Goal: Information Seeking & Learning: Learn about a topic

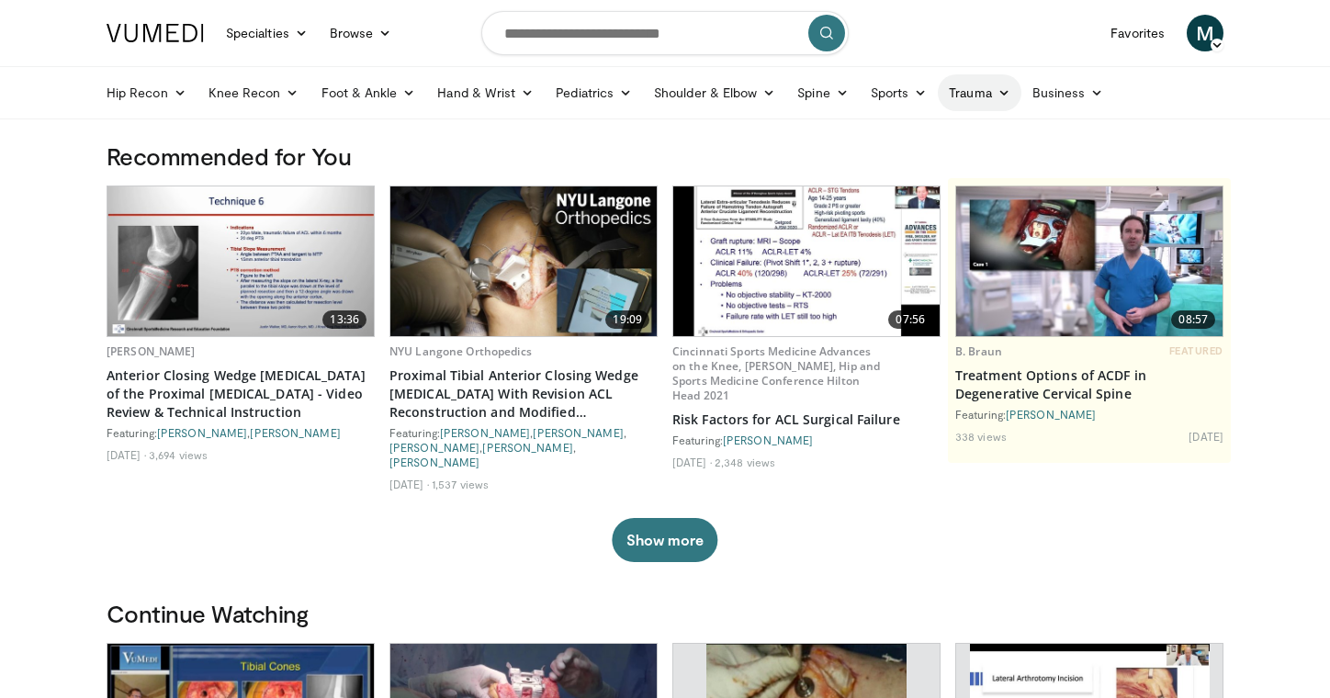
click at [988, 92] on link "Trauma" at bounding box center [980, 92] width 84 height 37
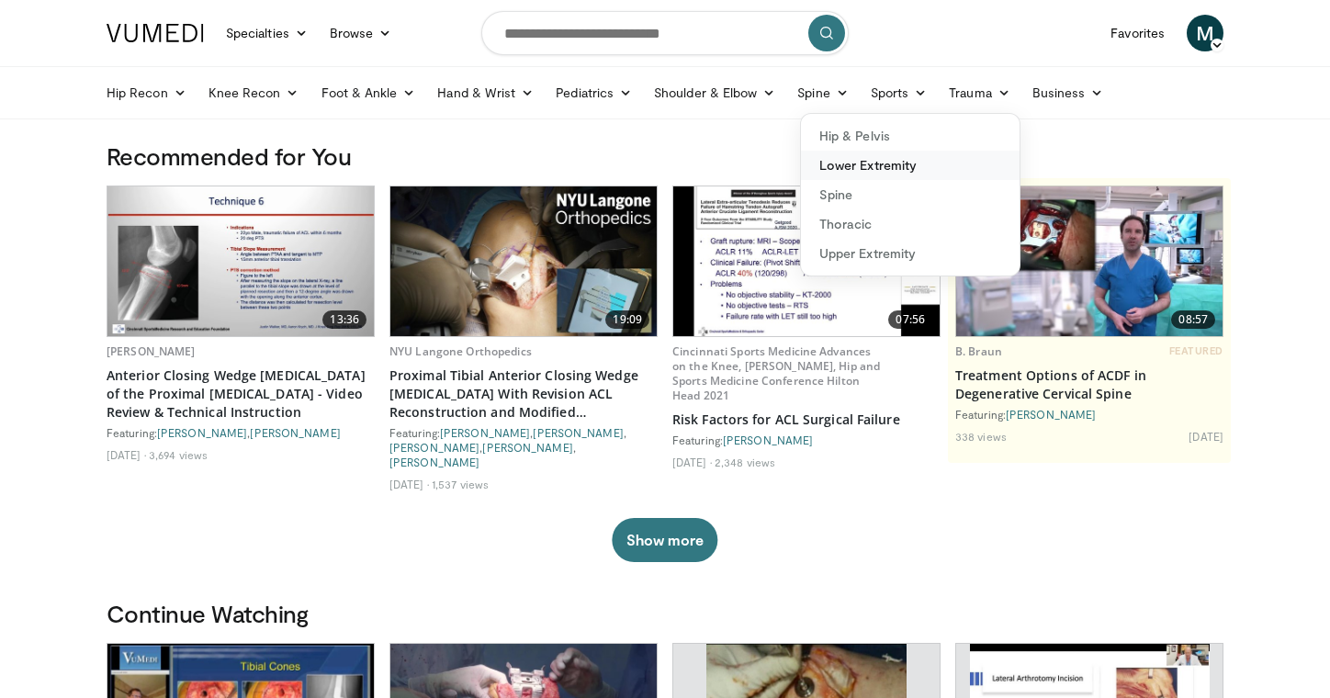
click at [908, 163] on link "Lower Extremity" at bounding box center [910, 165] width 219 height 29
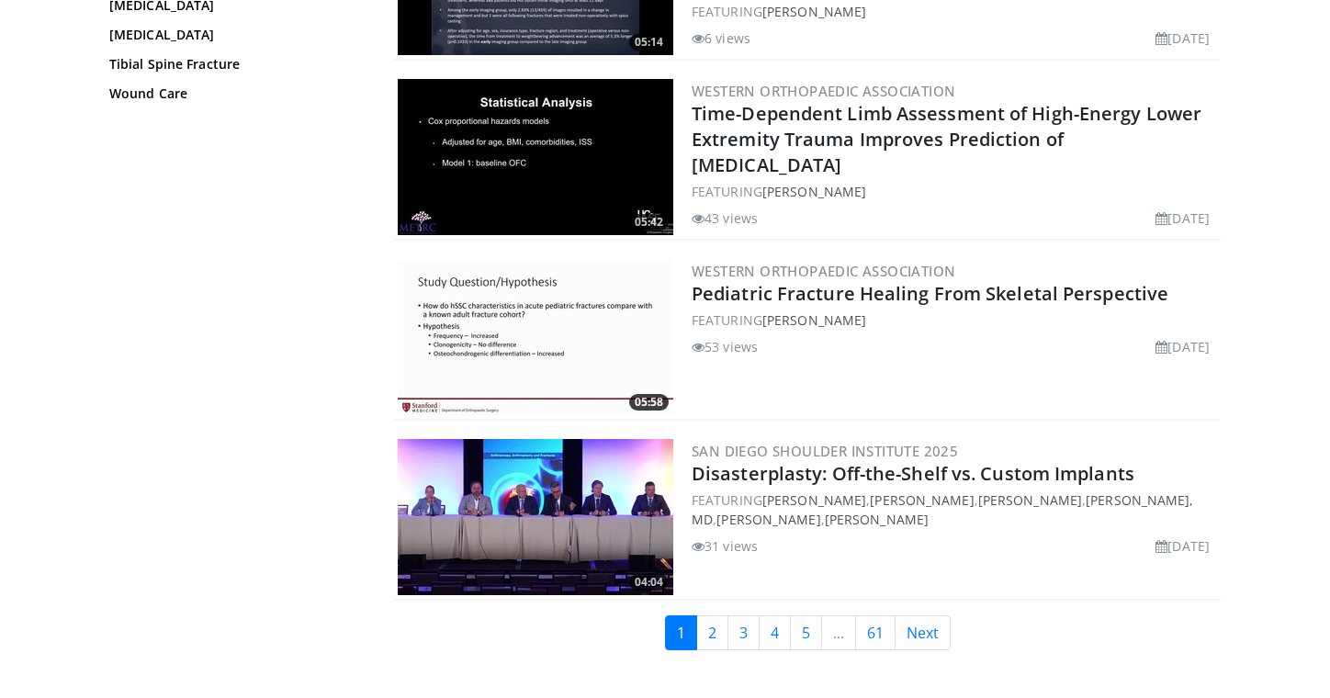
scroll to position [4134, 0]
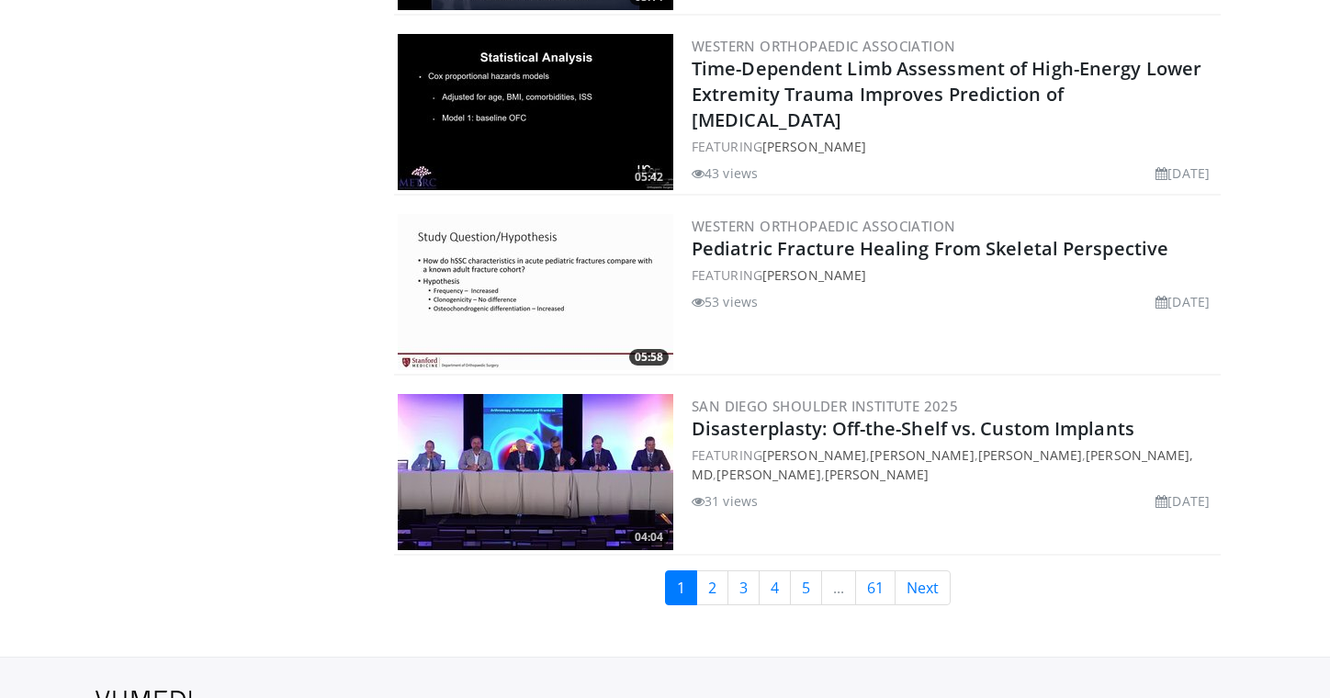
click at [714, 582] on link "2" at bounding box center [712, 587] width 32 height 35
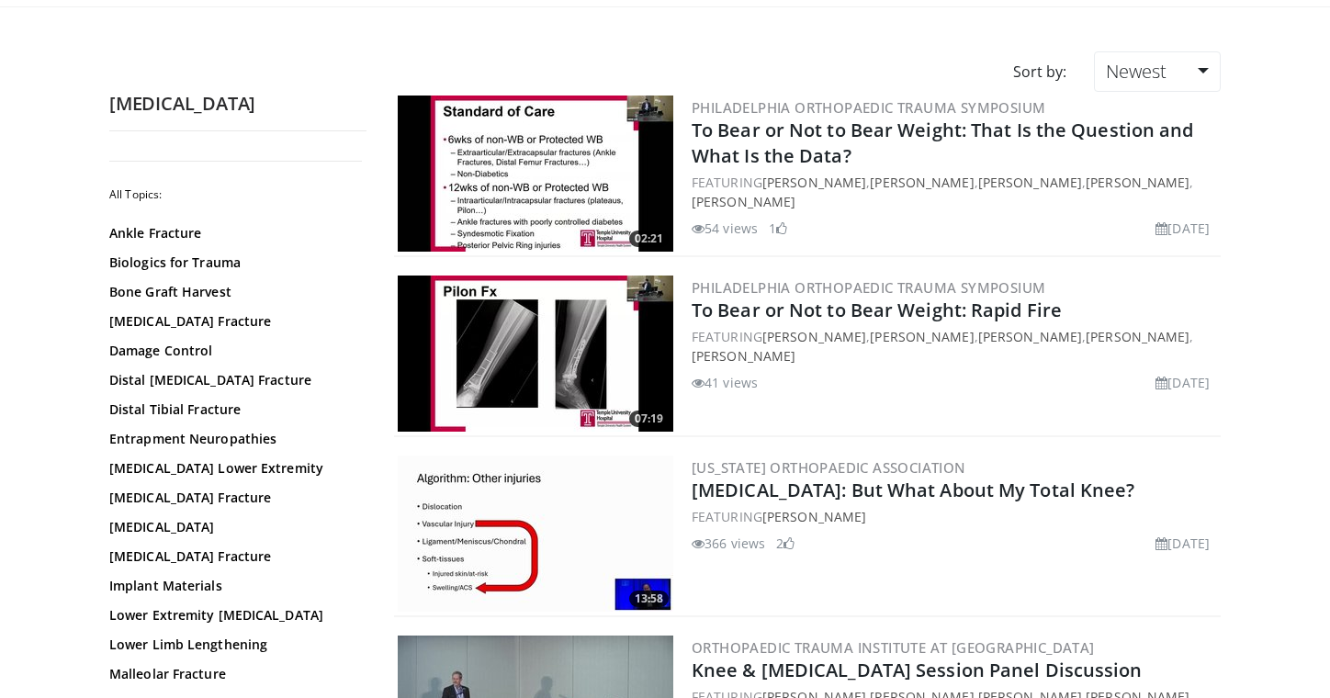
scroll to position [114, 0]
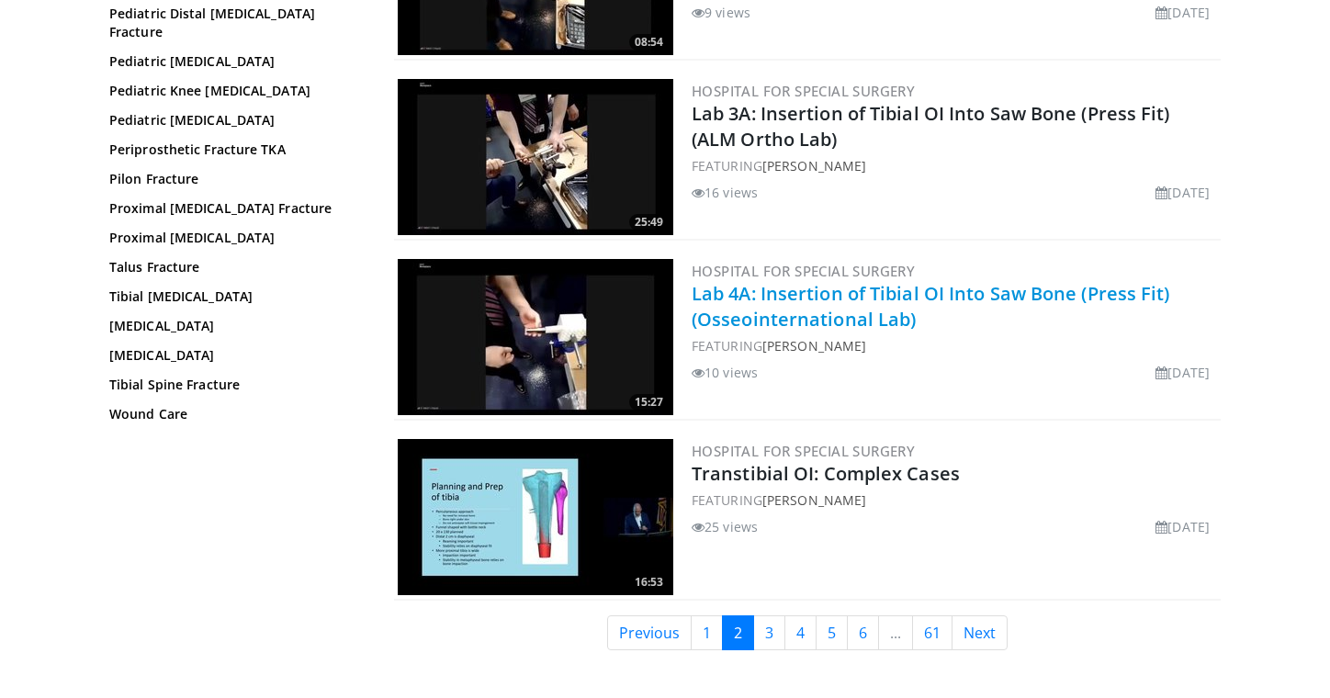
scroll to position [4144, 0]
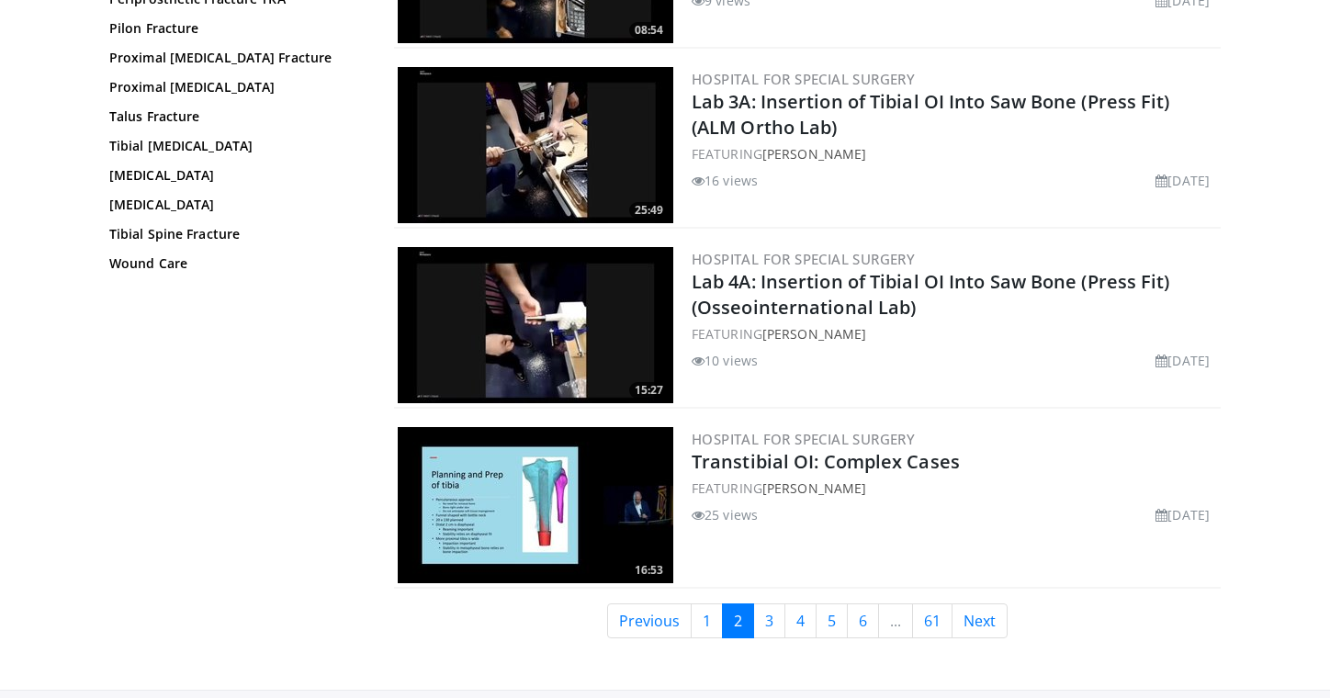
click at [768, 603] on link "3" at bounding box center [769, 620] width 32 height 35
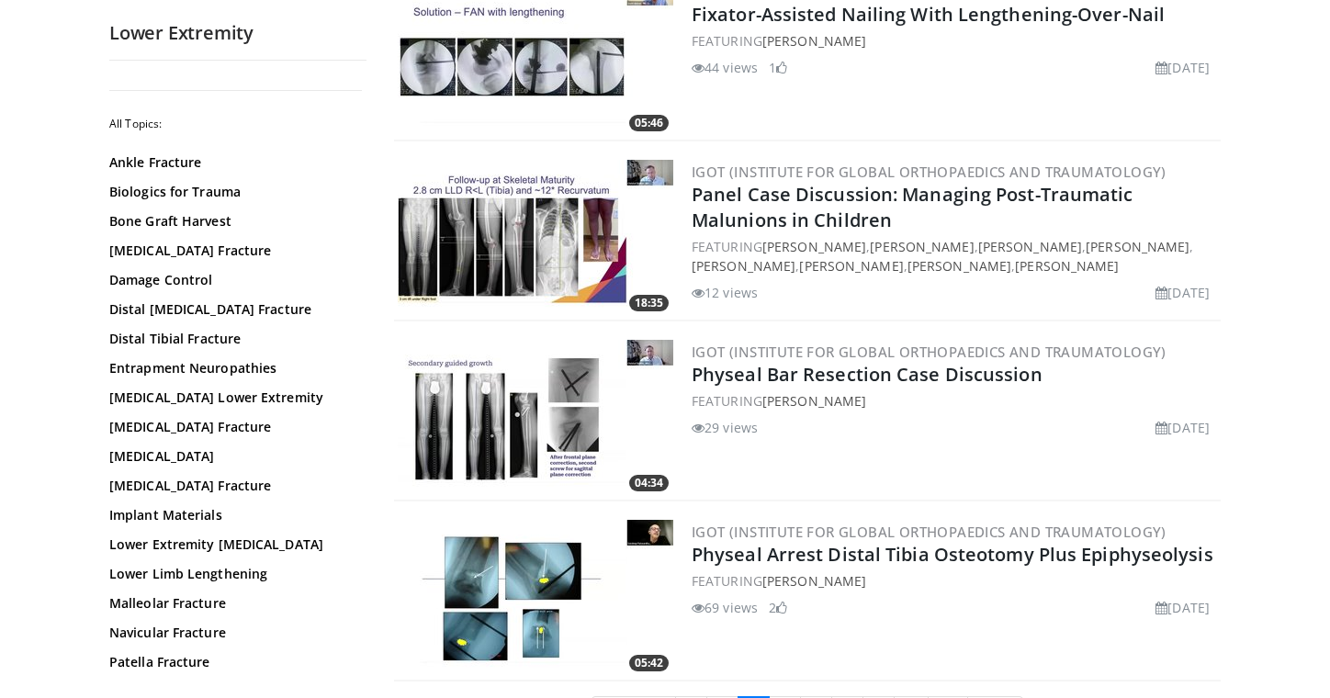
scroll to position [4067, 0]
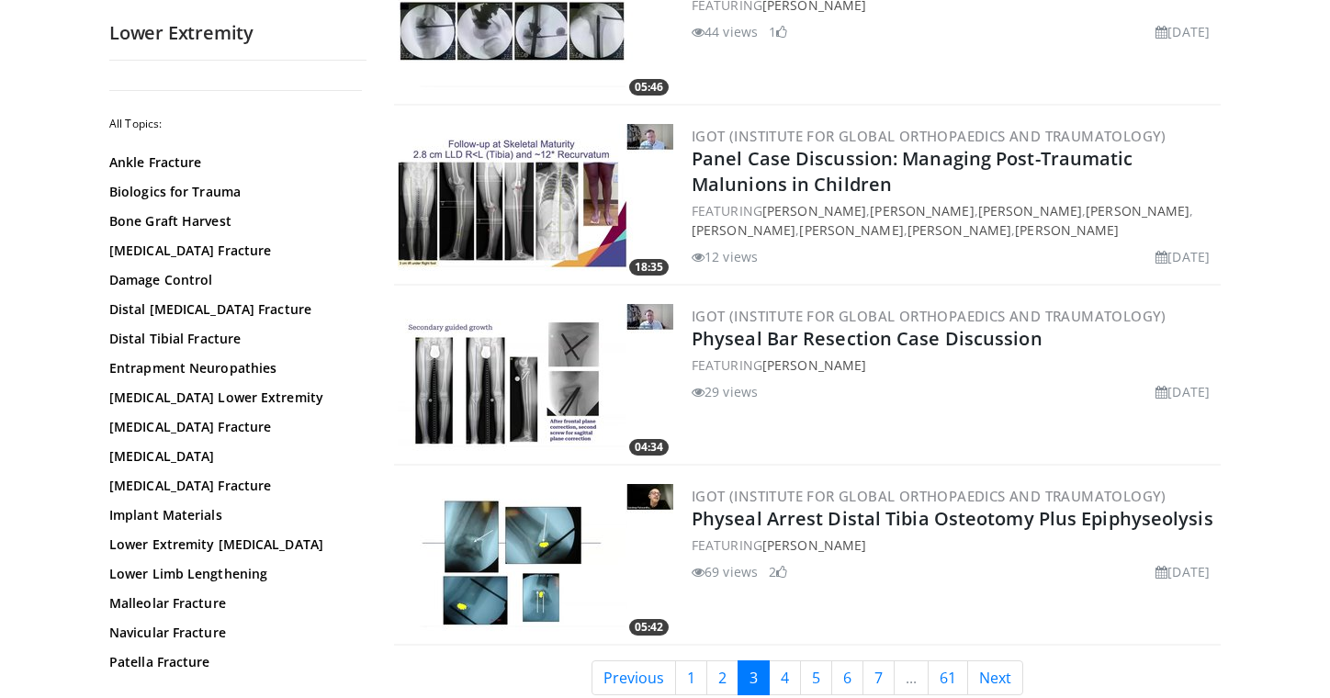
click at [785, 660] on link "4" at bounding box center [785, 677] width 32 height 35
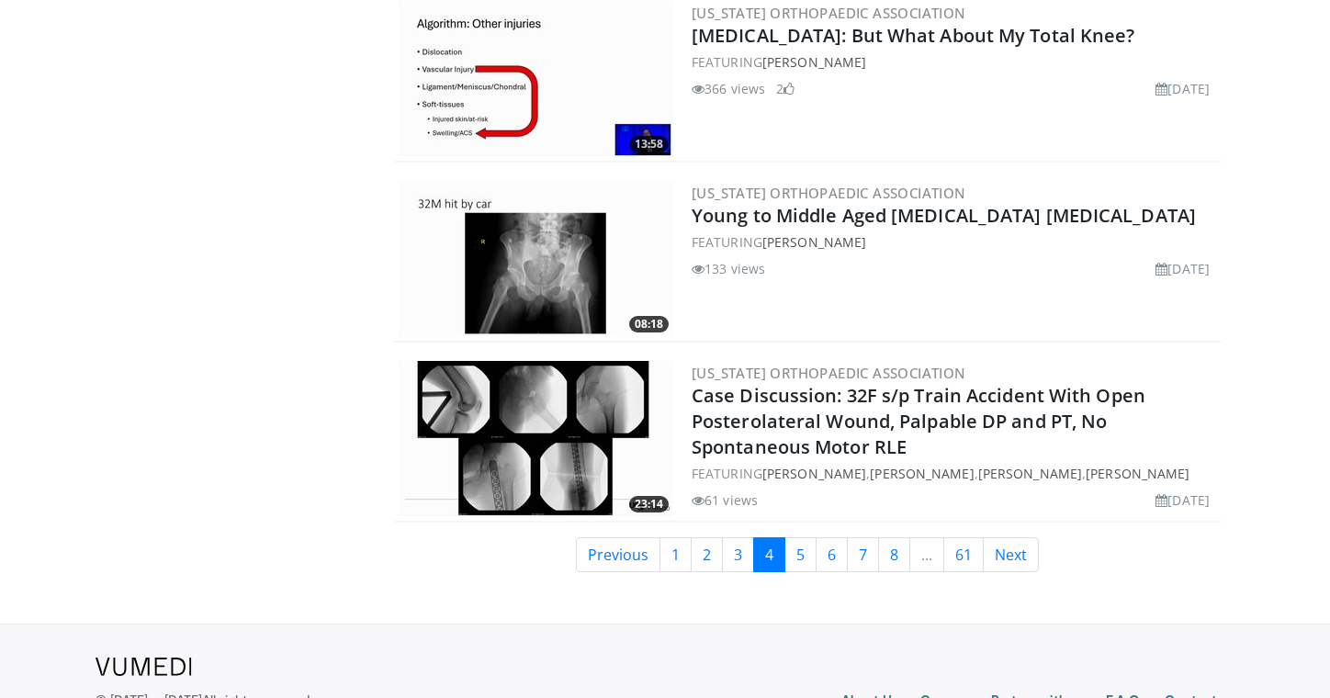
scroll to position [4221, 0]
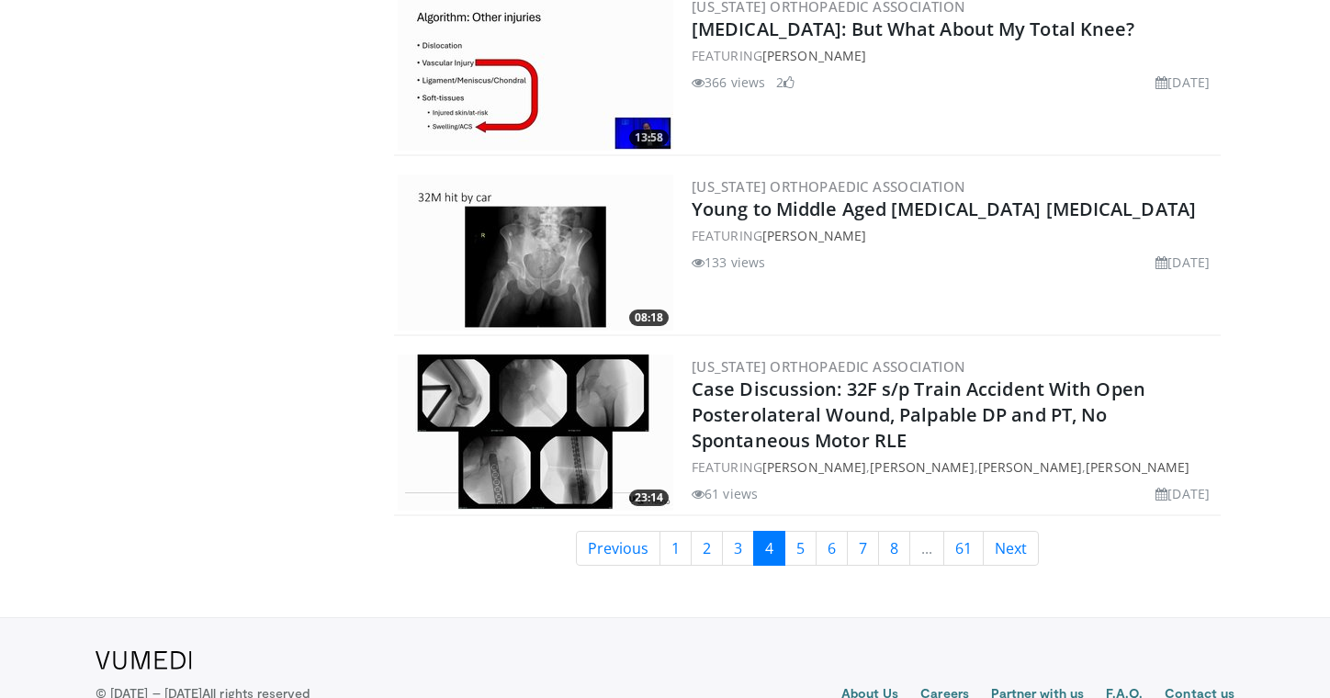
click at [798, 531] on link "5" at bounding box center [800, 548] width 32 height 35
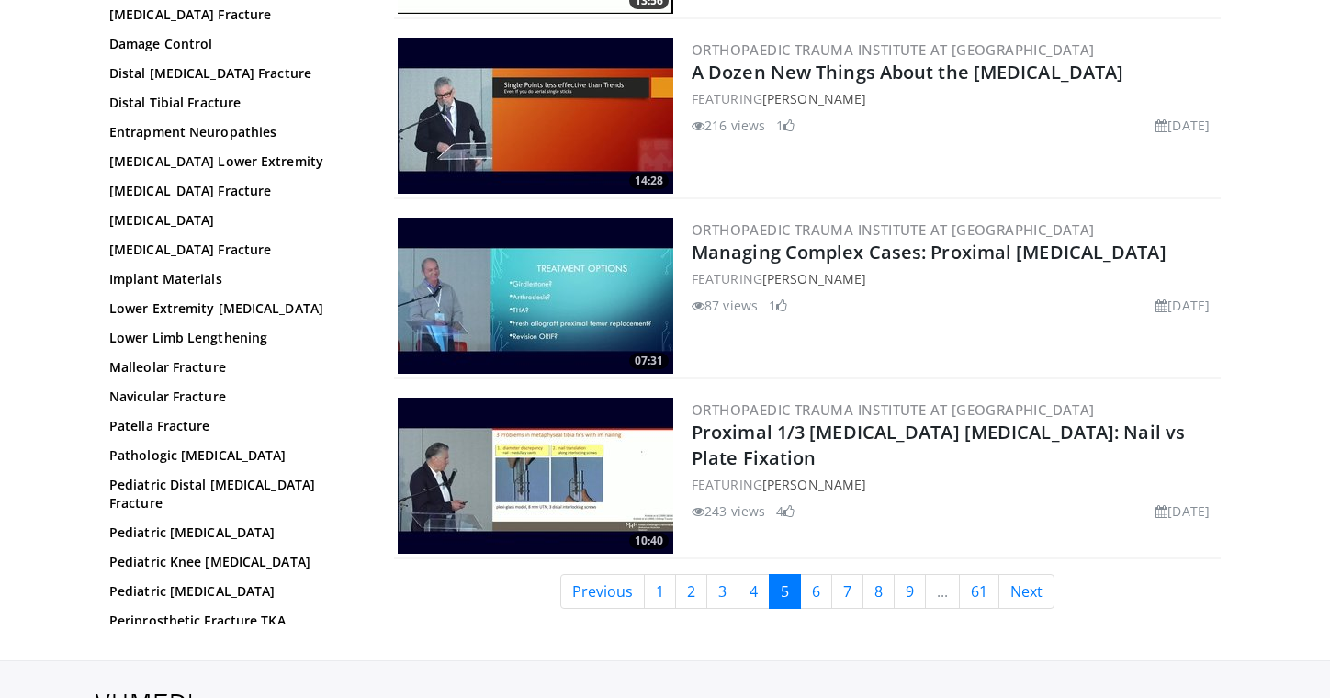
scroll to position [4146, 0]
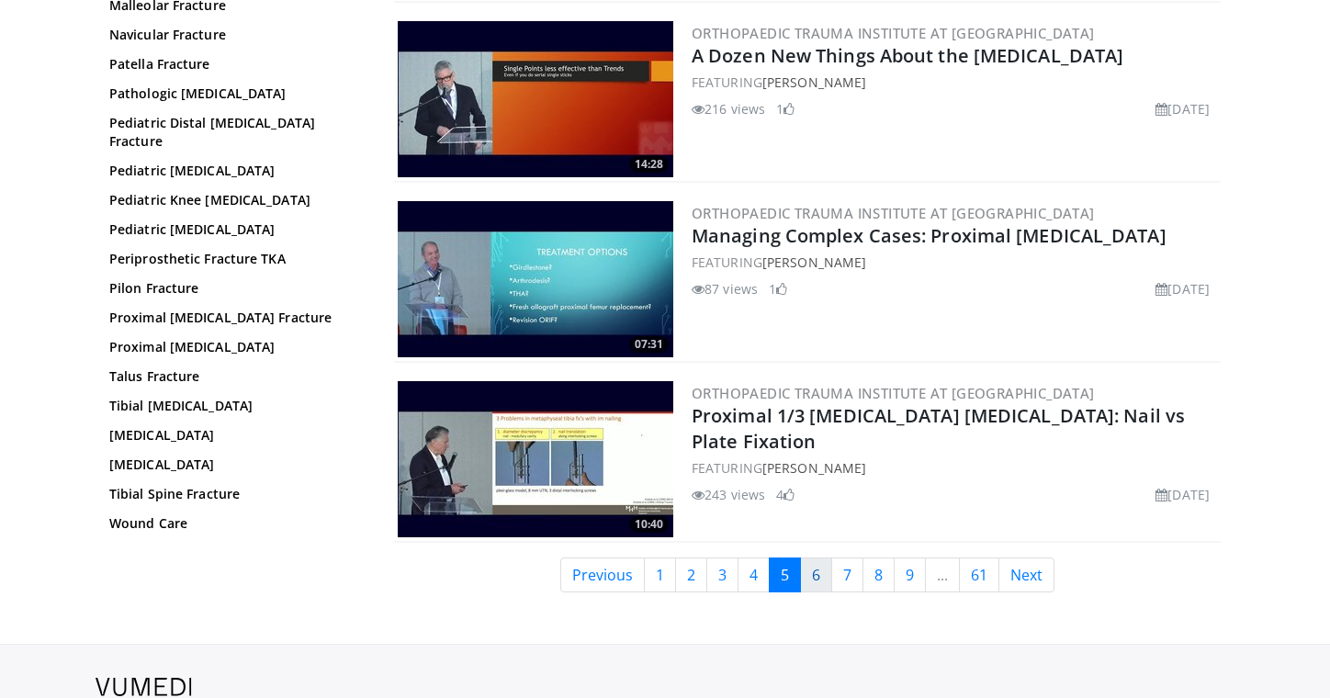
click at [816, 571] on link "6" at bounding box center [816, 574] width 32 height 35
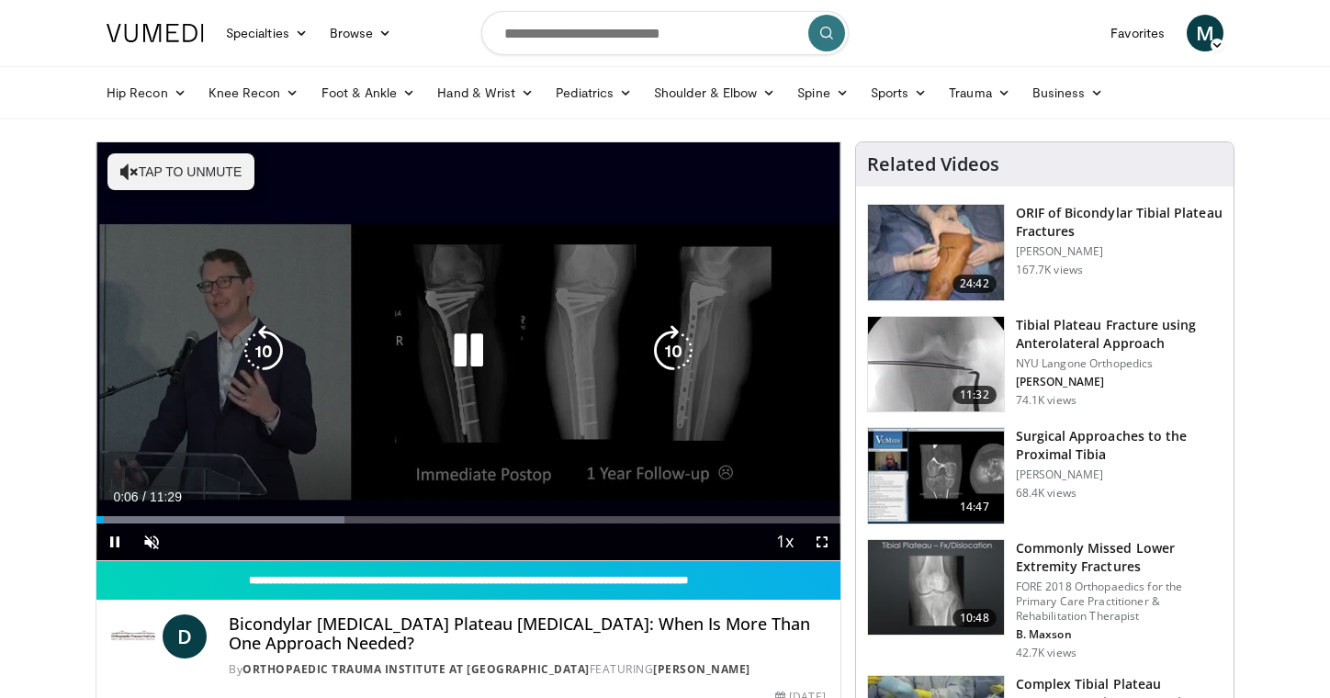
click at [207, 175] on button "Tap to unmute" at bounding box center [180, 171] width 147 height 37
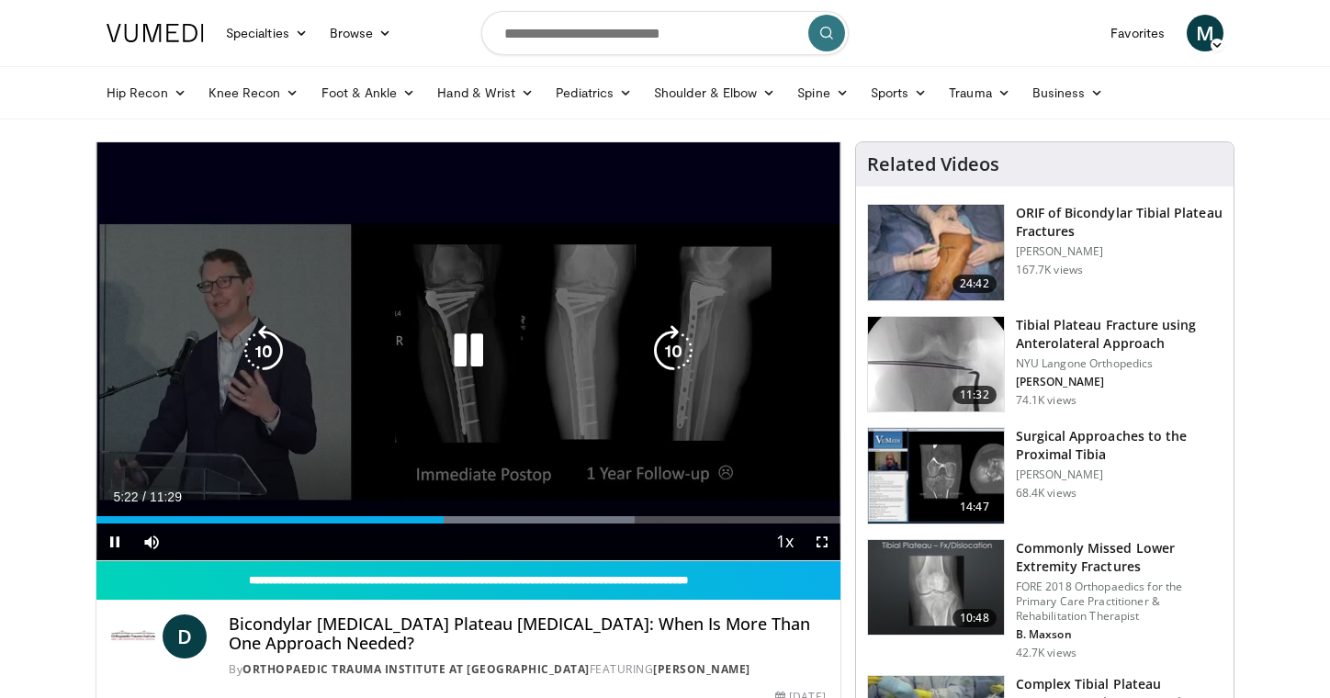
click at [633, 280] on div "30 seconds Tap to unmute" at bounding box center [468, 351] width 744 height 418
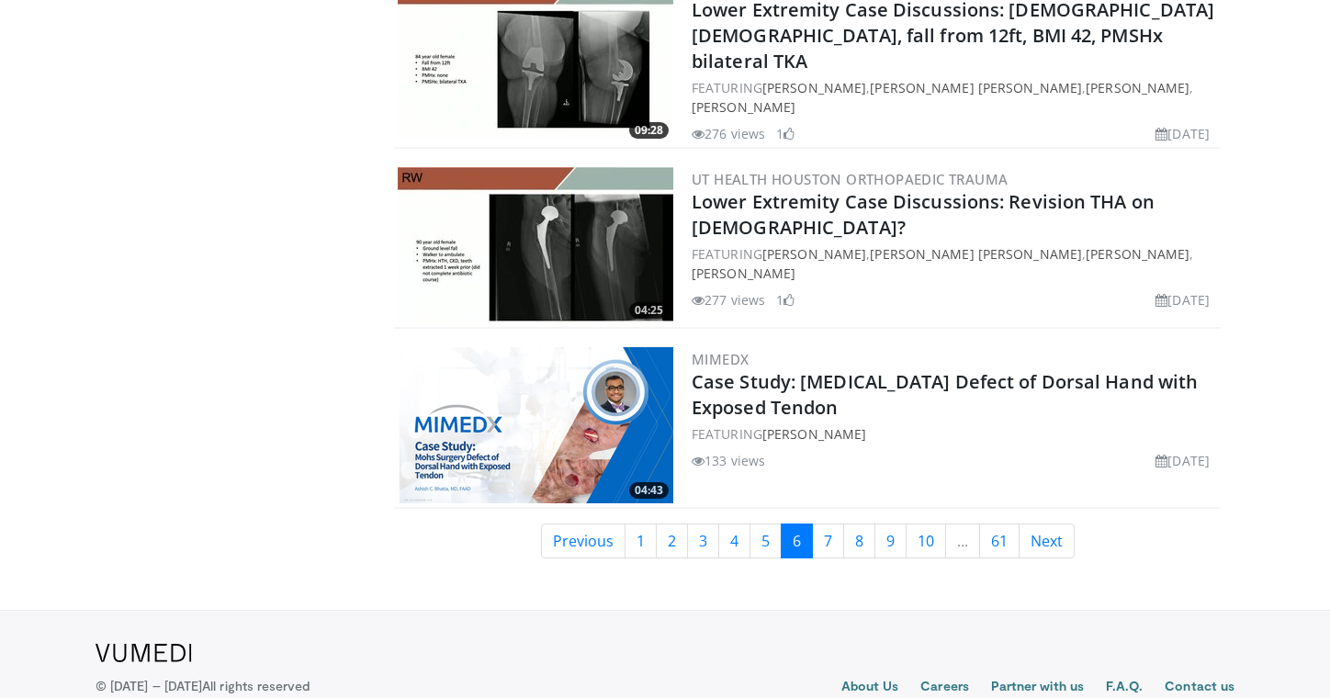
scroll to position [4194, 0]
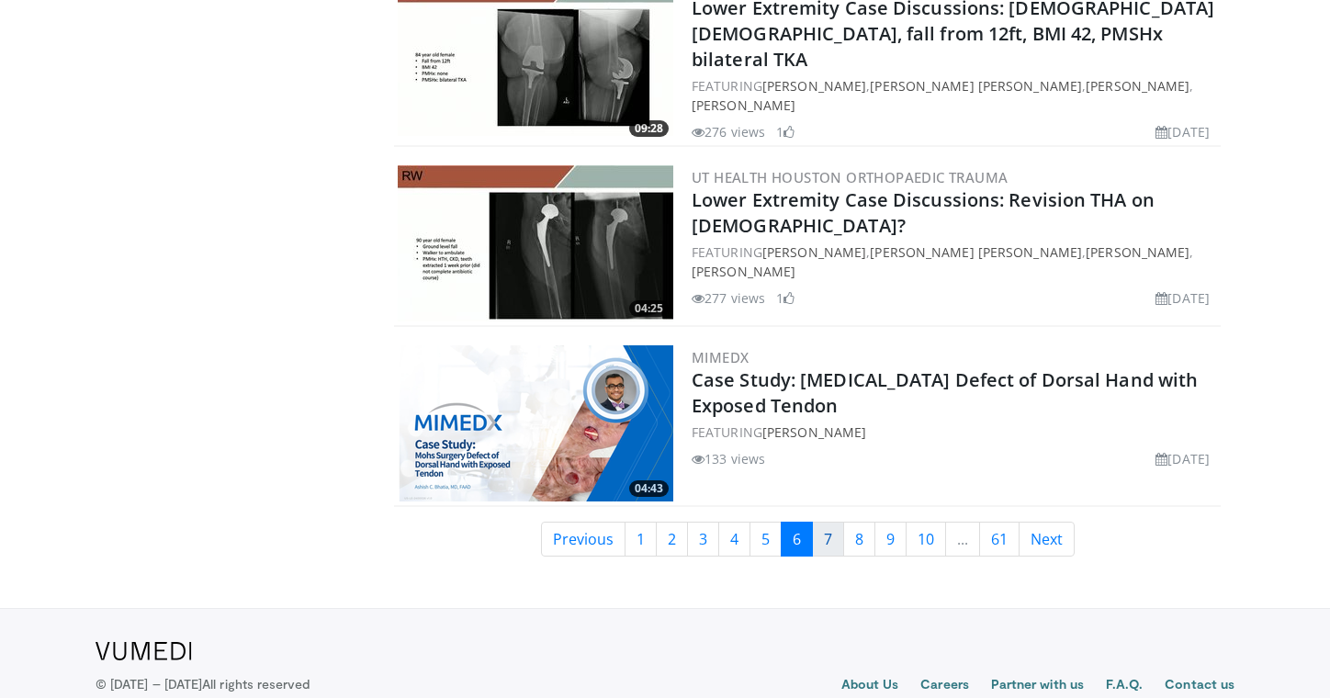
click at [828, 534] on link "7" at bounding box center [828, 539] width 32 height 35
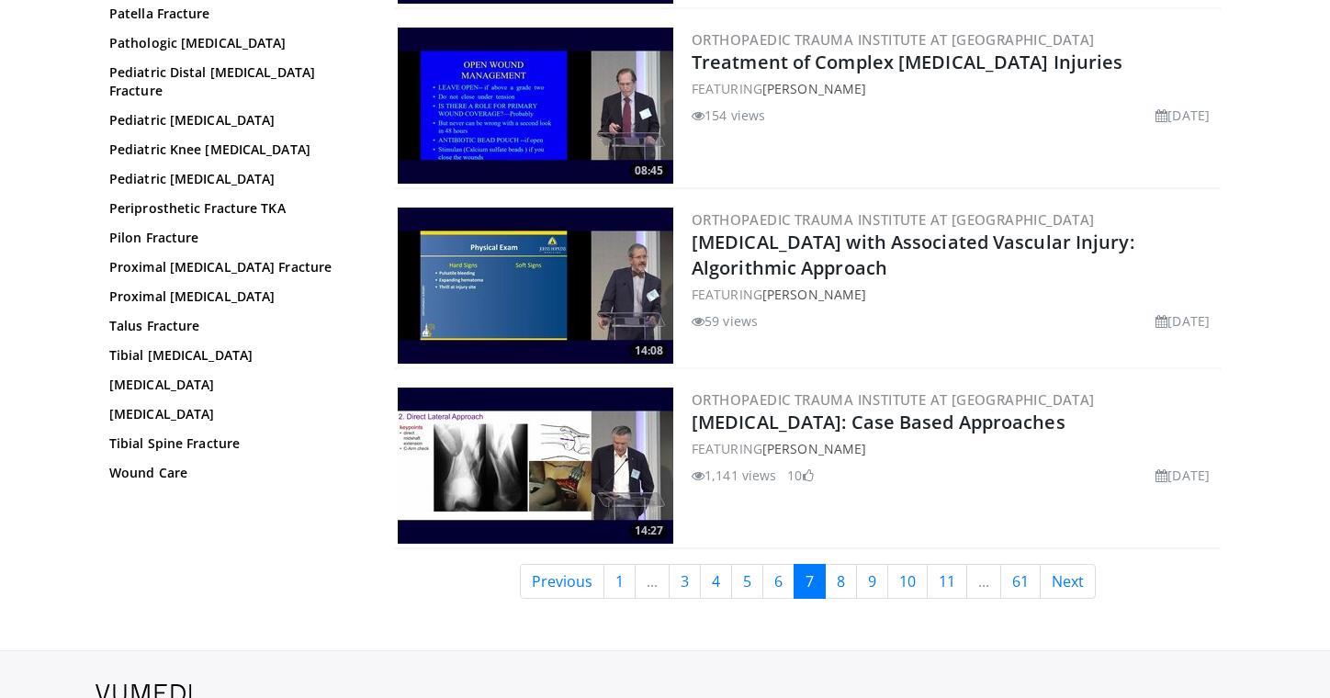
scroll to position [4154, 0]
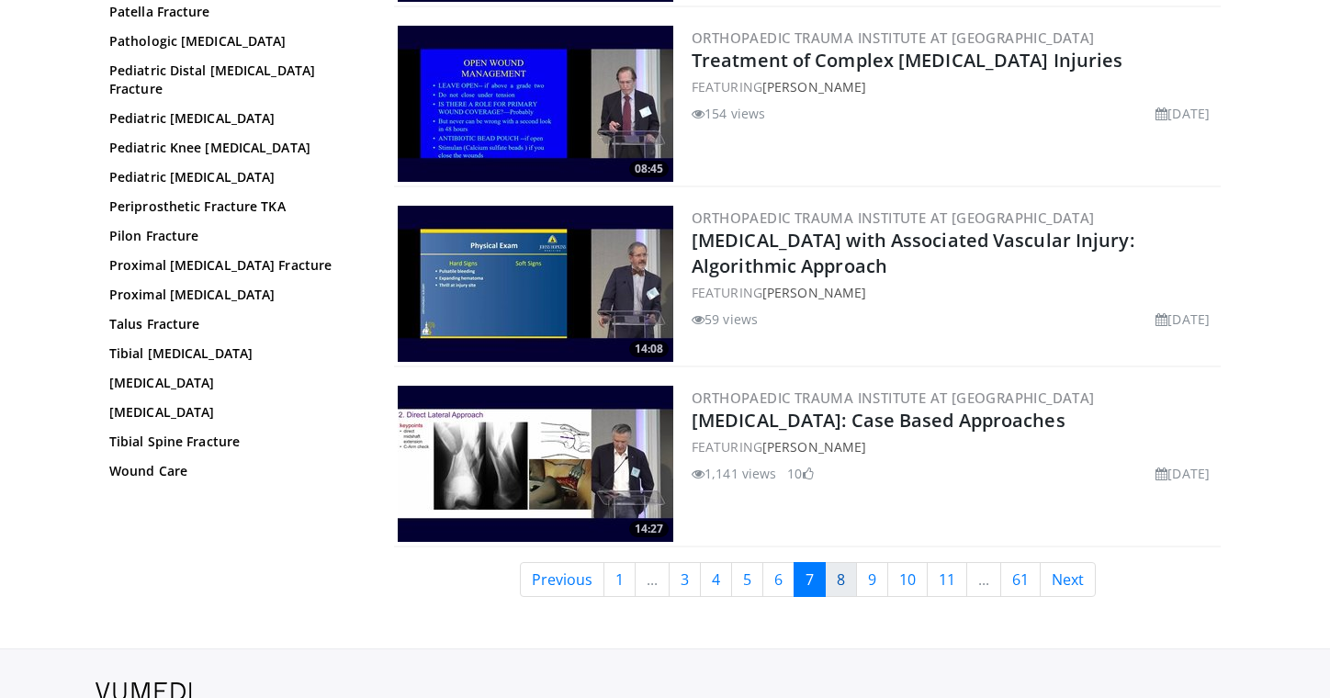
click at [846, 573] on link "8" at bounding box center [841, 579] width 32 height 35
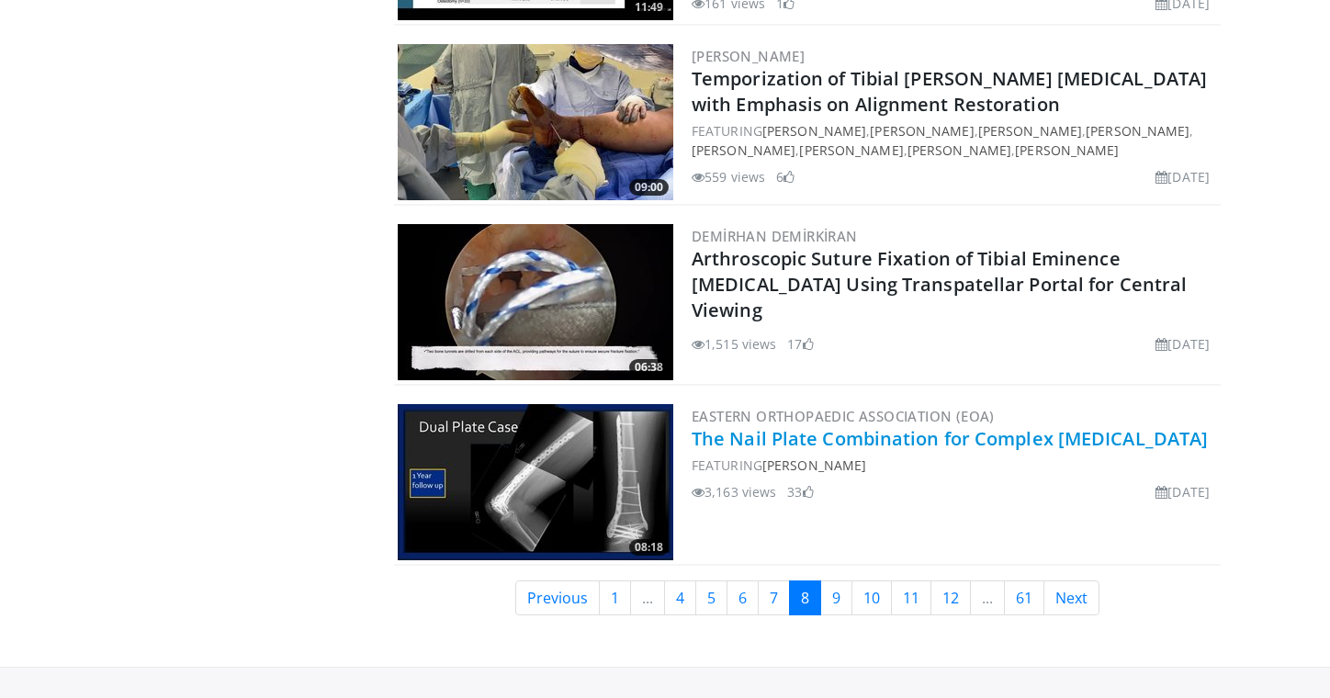
scroll to position [4151, 0]
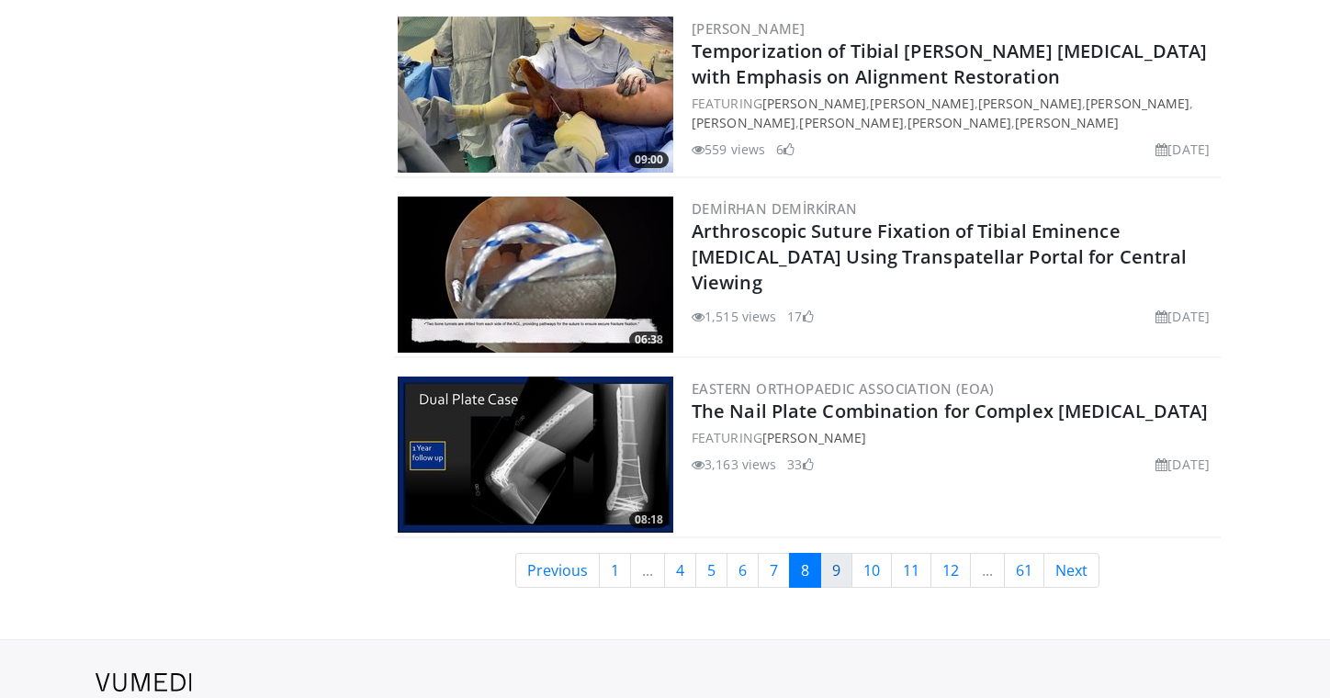
click at [845, 574] on link "9" at bounding box center [836, 570] width 32 height 35
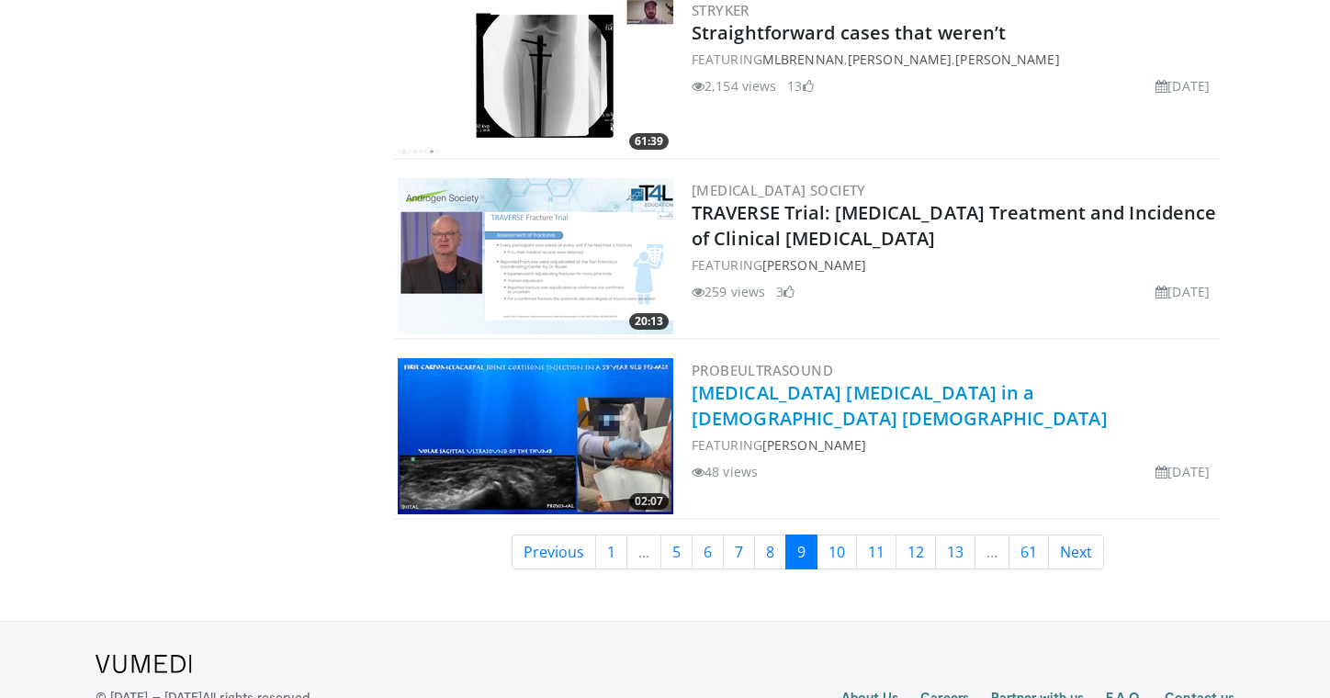
scroll to position [4182, 0]
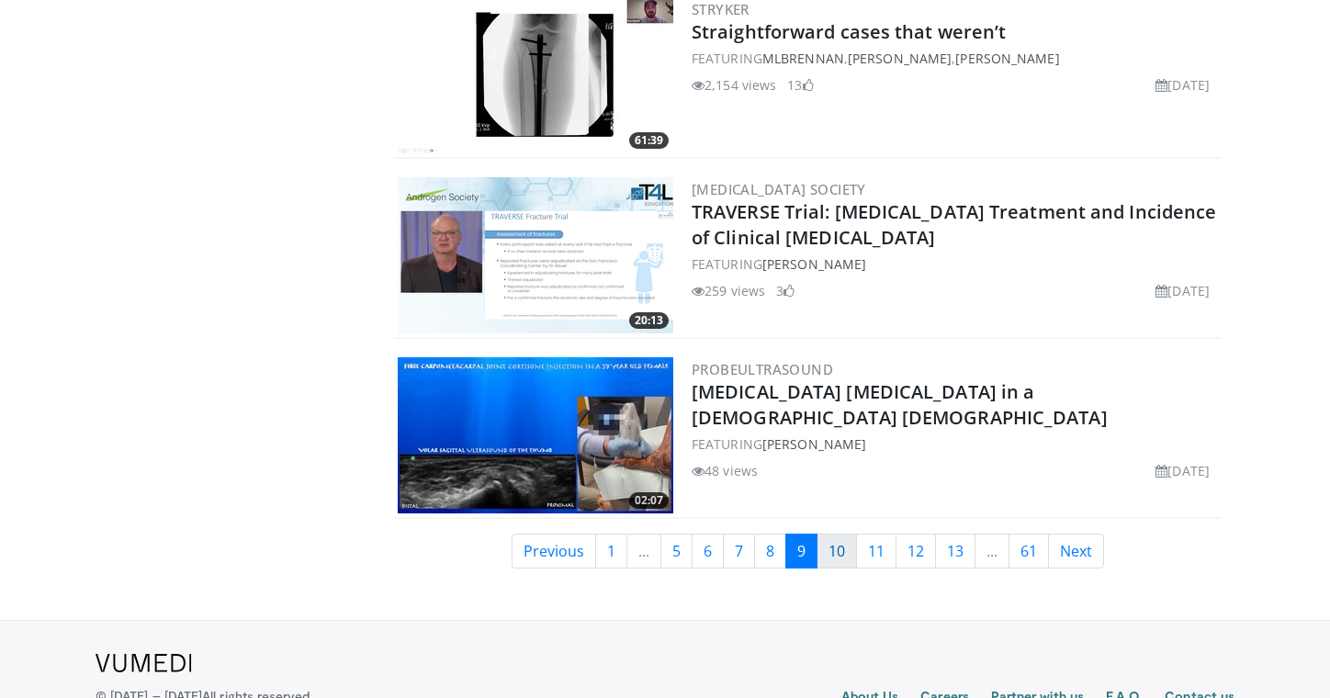
click at [839, 558] on link "10" at bounding box center [836, 551] width 40 height 35
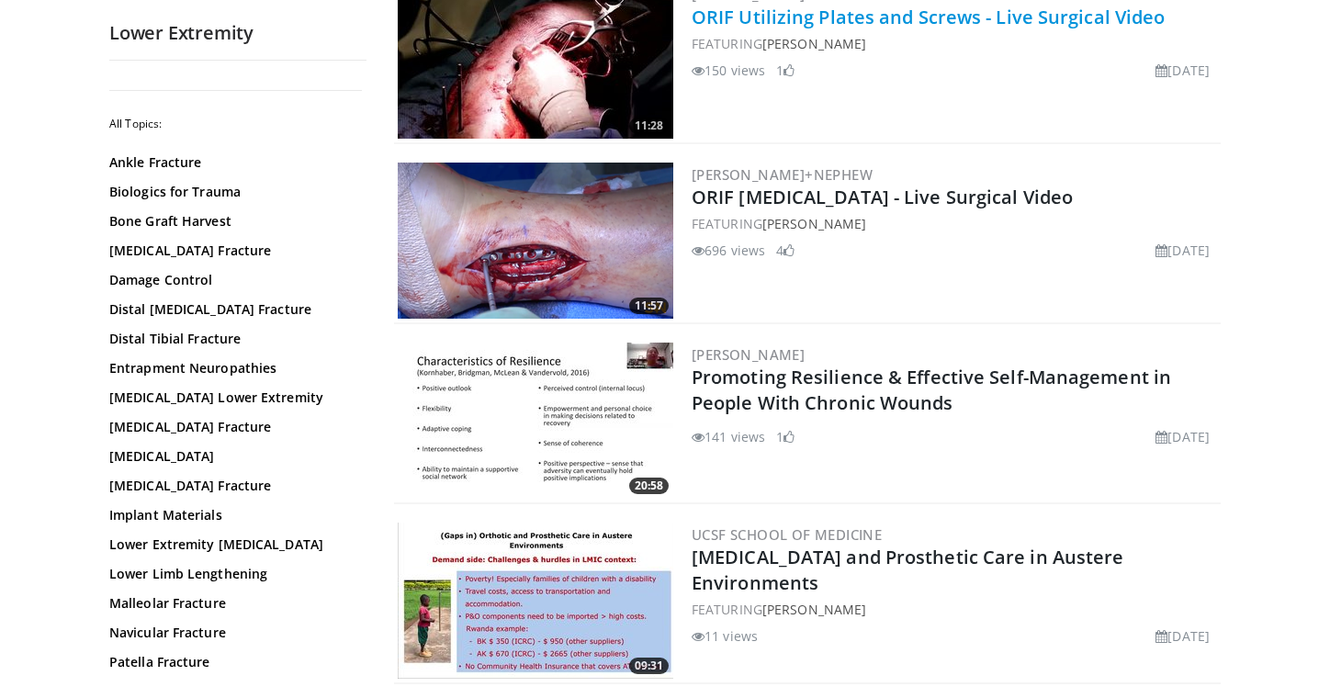
scroll to position [3658, 0]
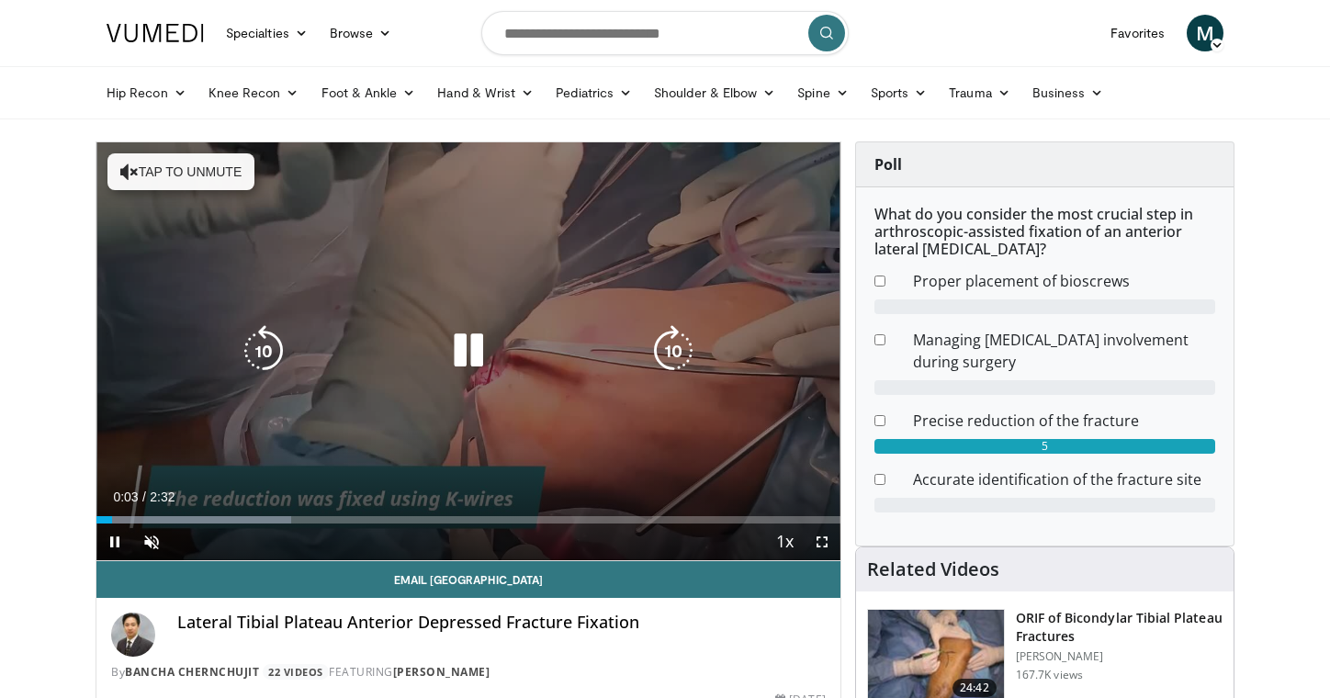
click at [158, 168] on button "Tap to unmute" at bounding box center [180, 171] width 147 height 37
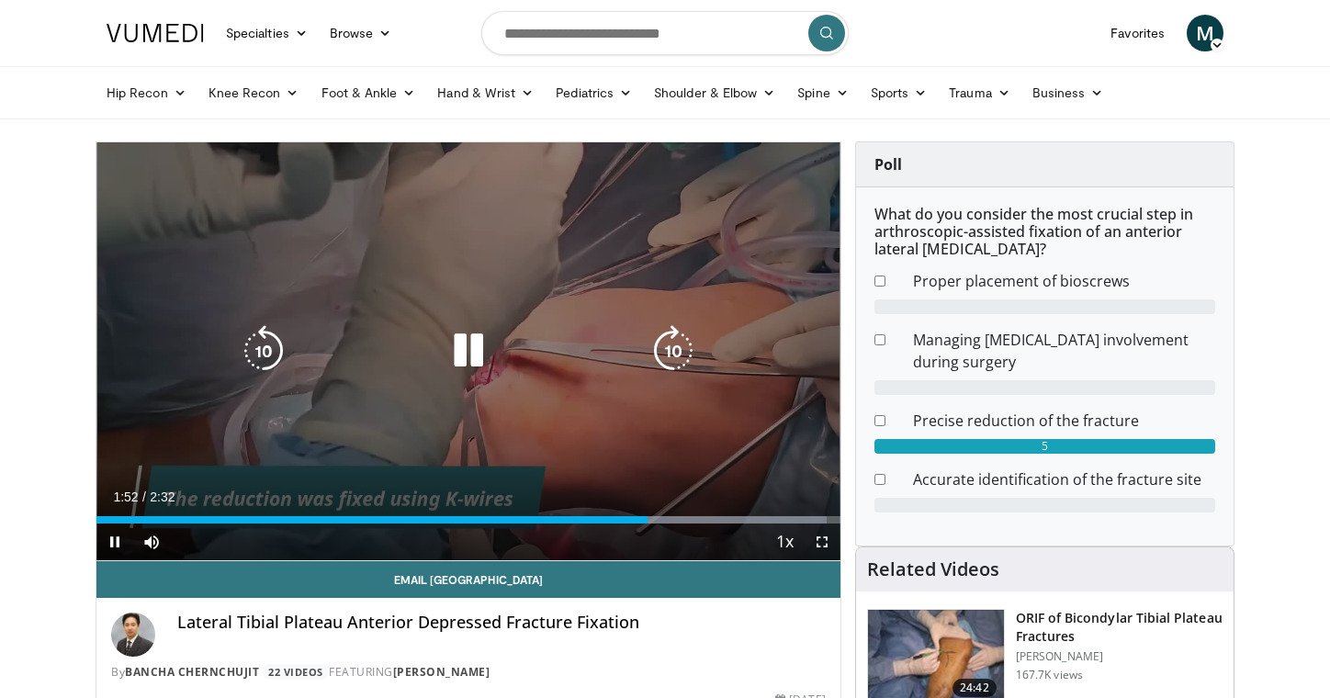
click at [617, 332] on div "10 seconds Tap to unmute" at bounding box center [468, 351] width 744 height 418
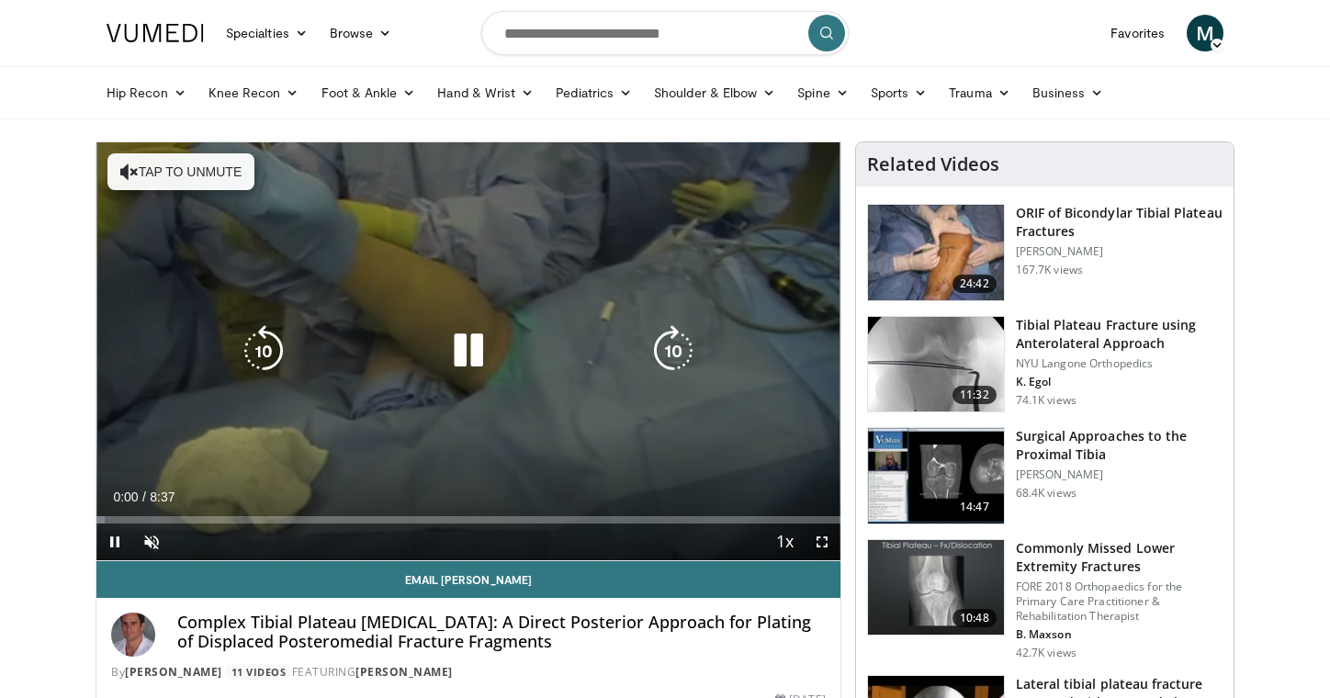
click at [459, 326] on icon "Video Player" at bounding box center [468, 350] width 51 height 51
